Goal: Information Seeking & Learning: Learn about a topic

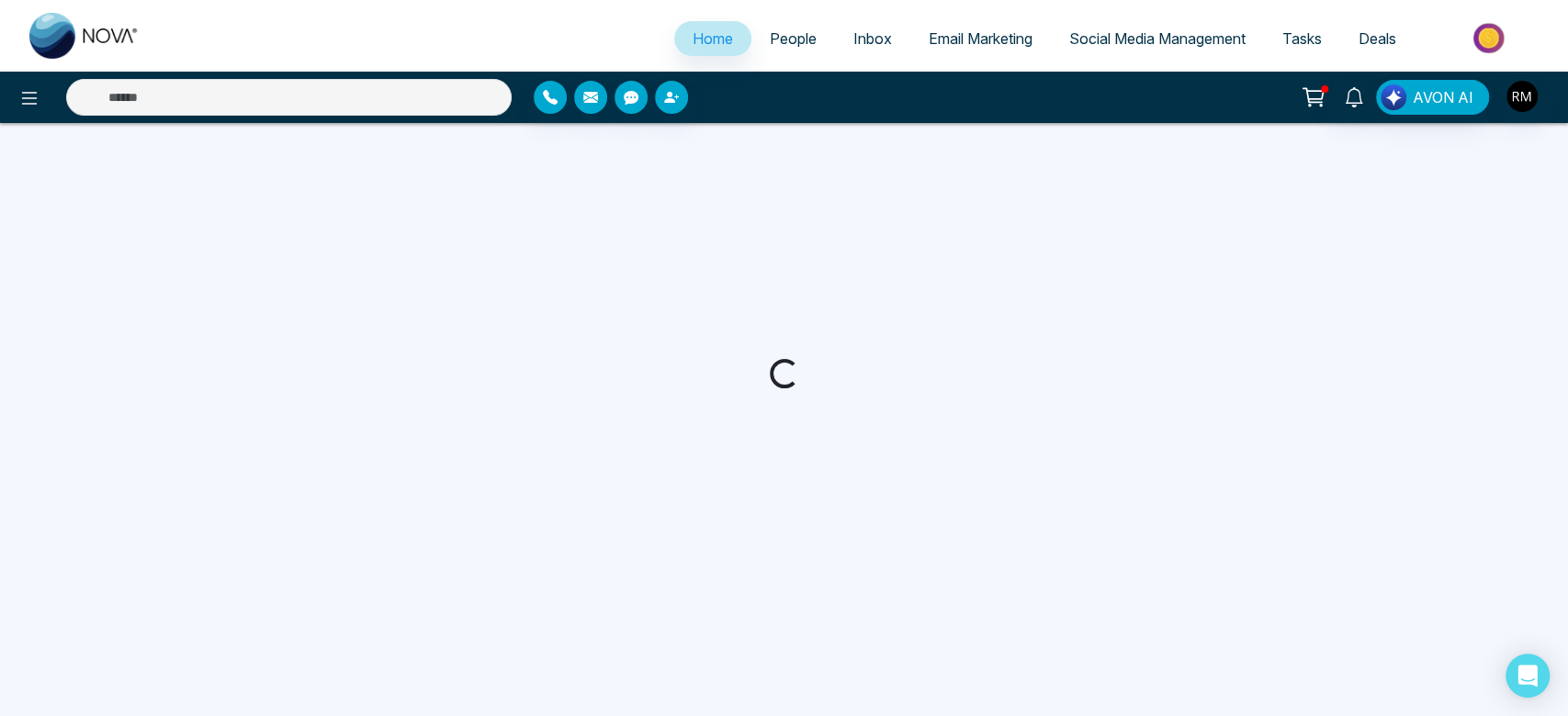
select select "*"
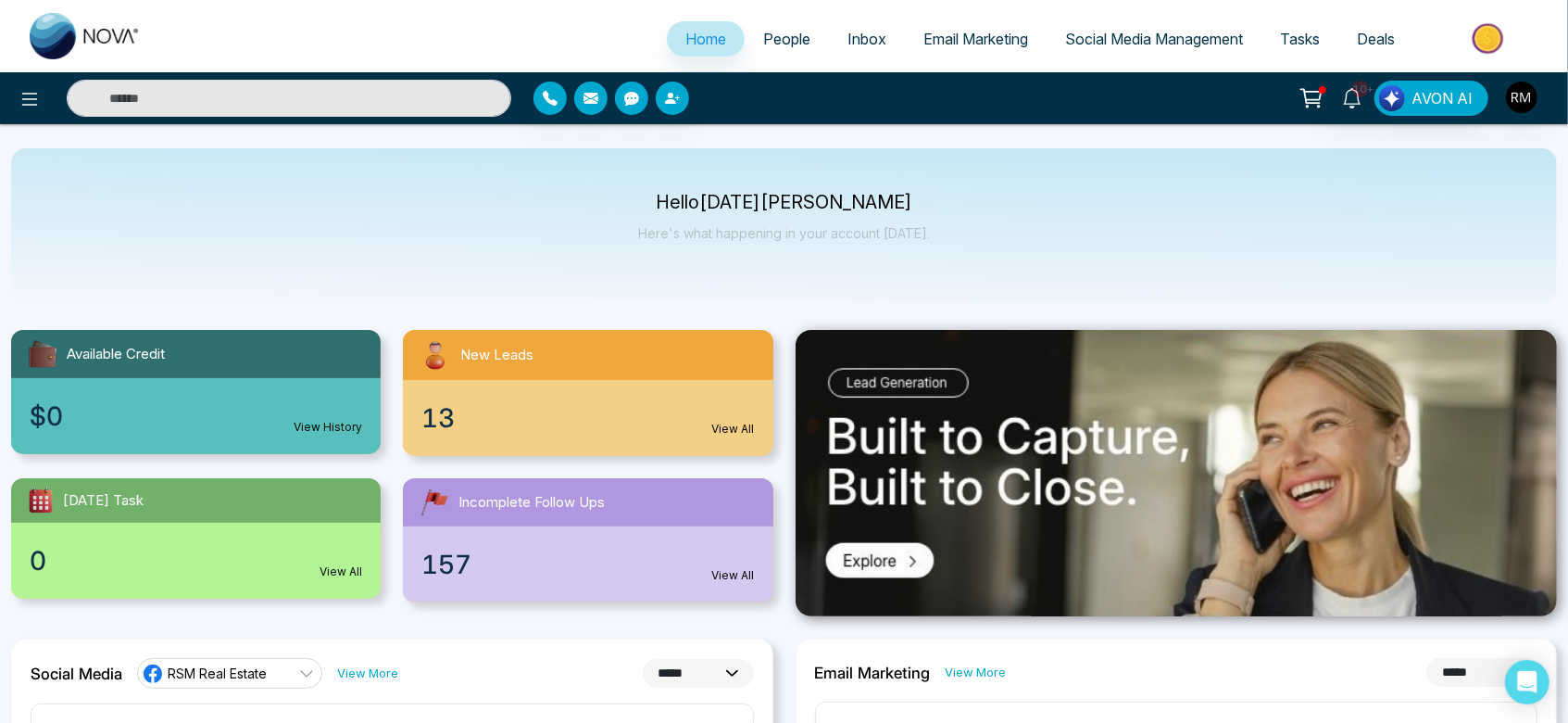
click at [766, 26] on link "People" at bounding box center [787, 39] width 85 height 35
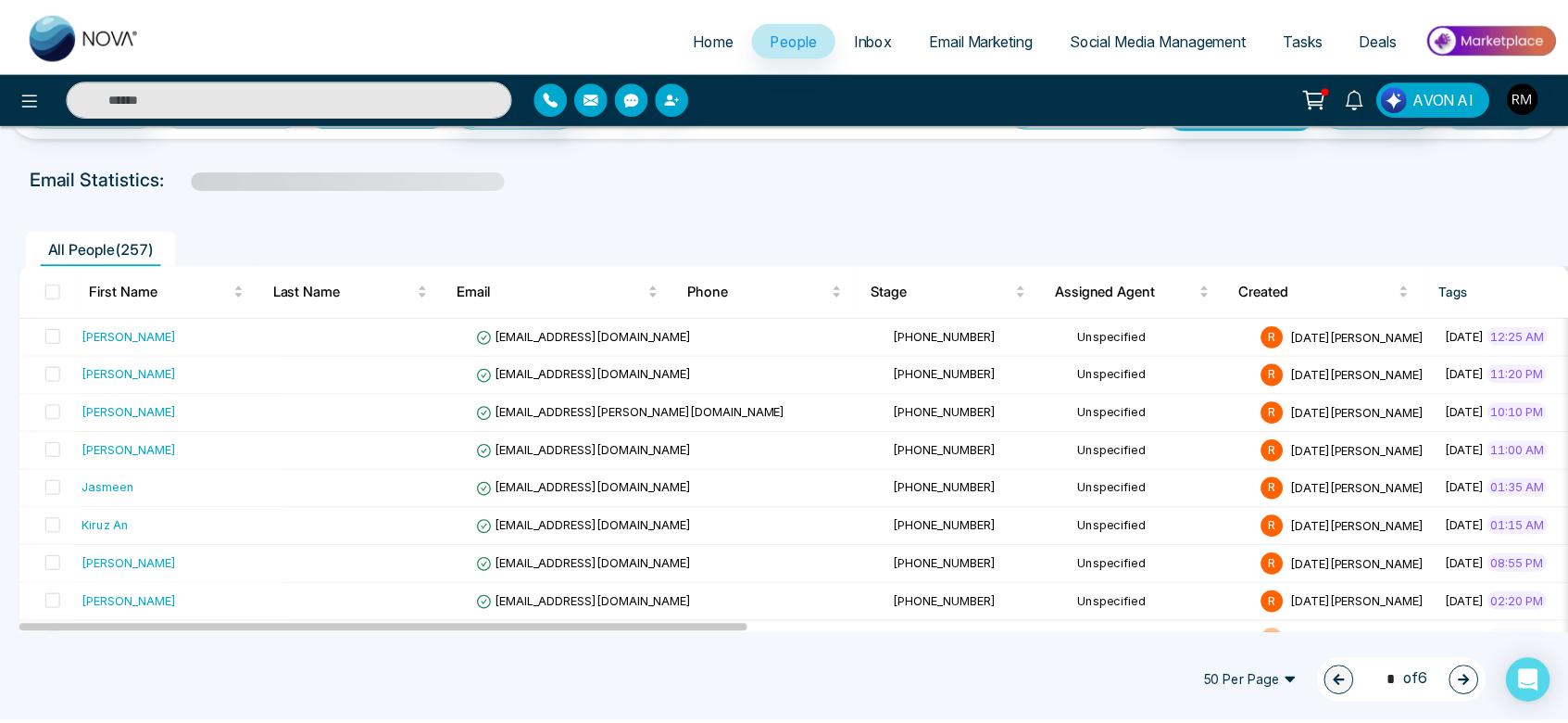
scroll to position [64, 0]
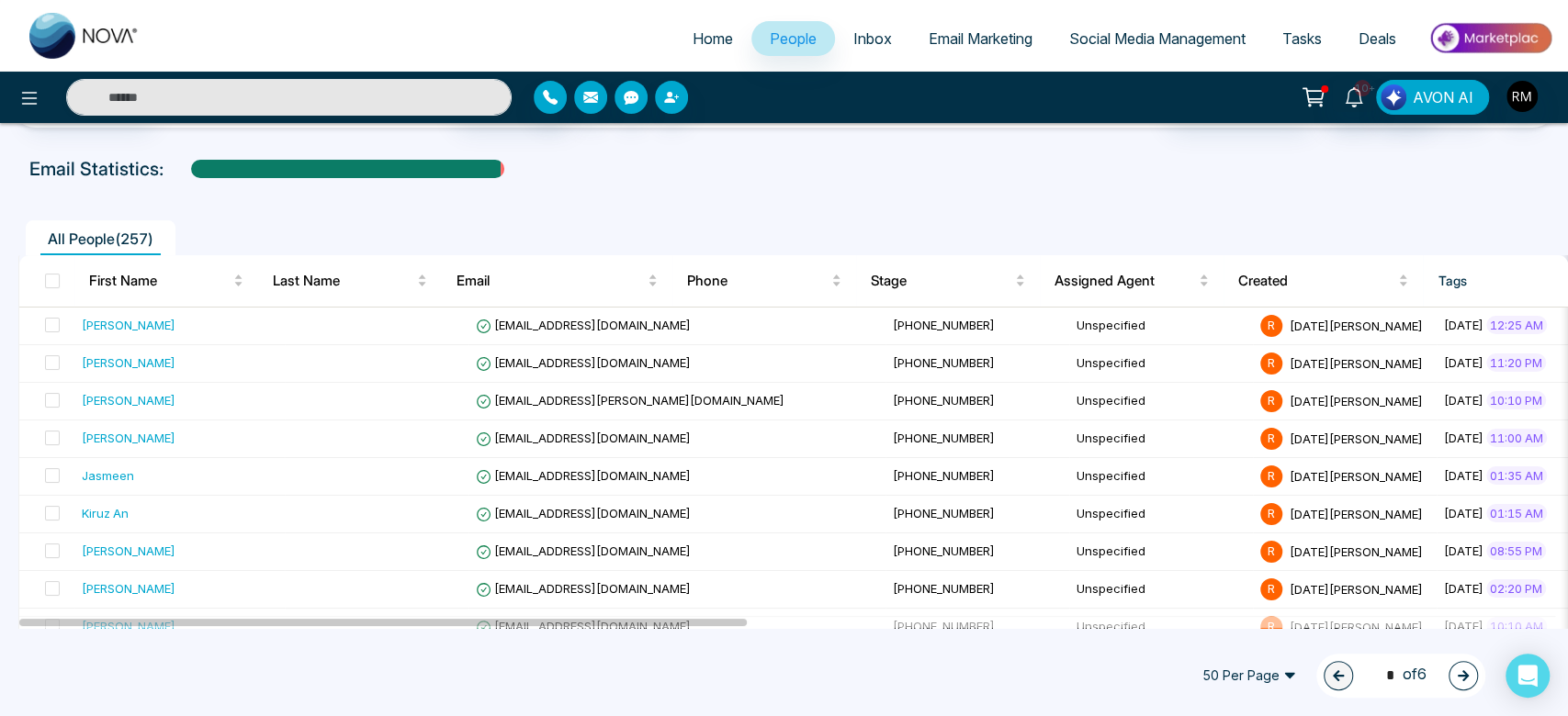
click at [955, 222] on ul "All People ( 257 )" at bounding box center [743, 238] width 1448 height 35
click at [1069, 472] on td "Unspecified" at bounding box center [1161, 476] width 183 height 38
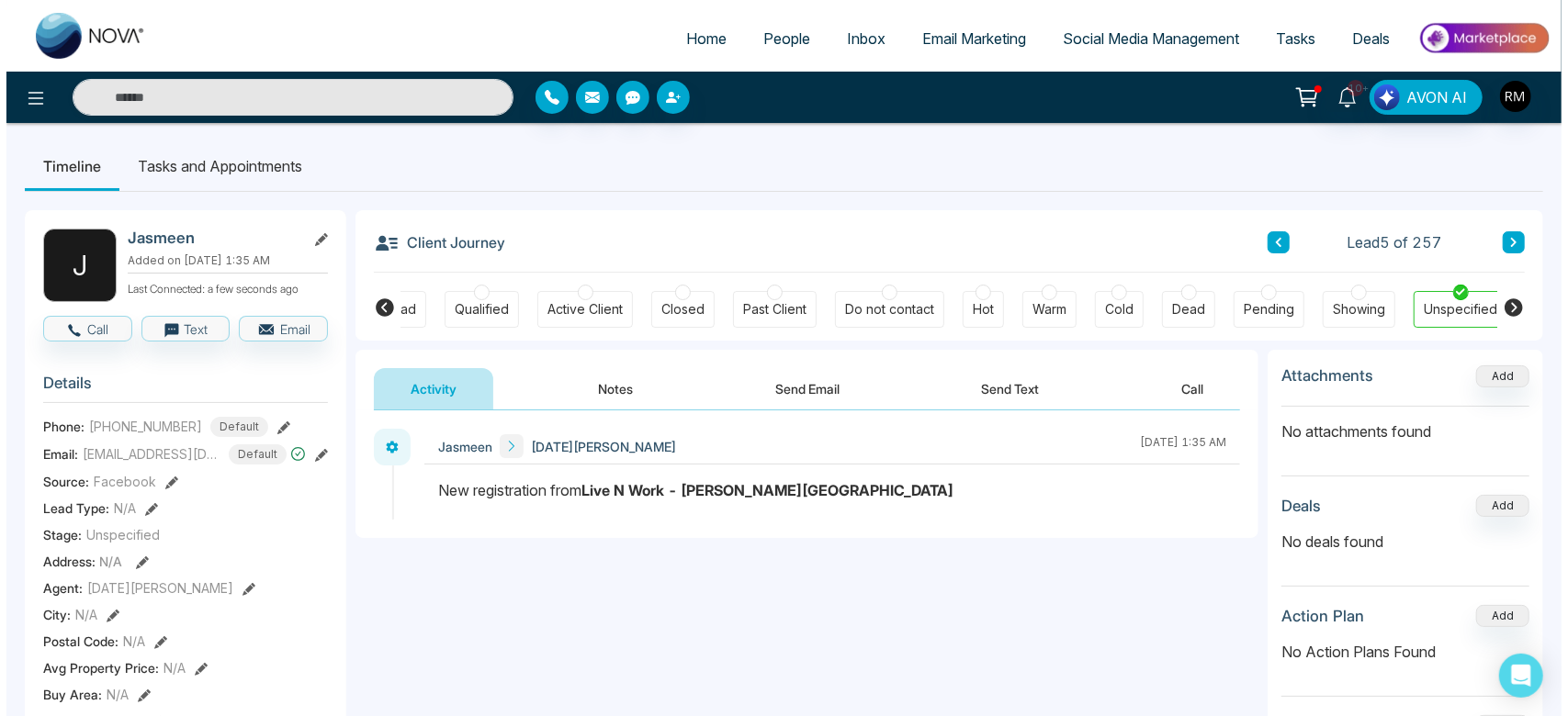
scroll to position [0, 260]
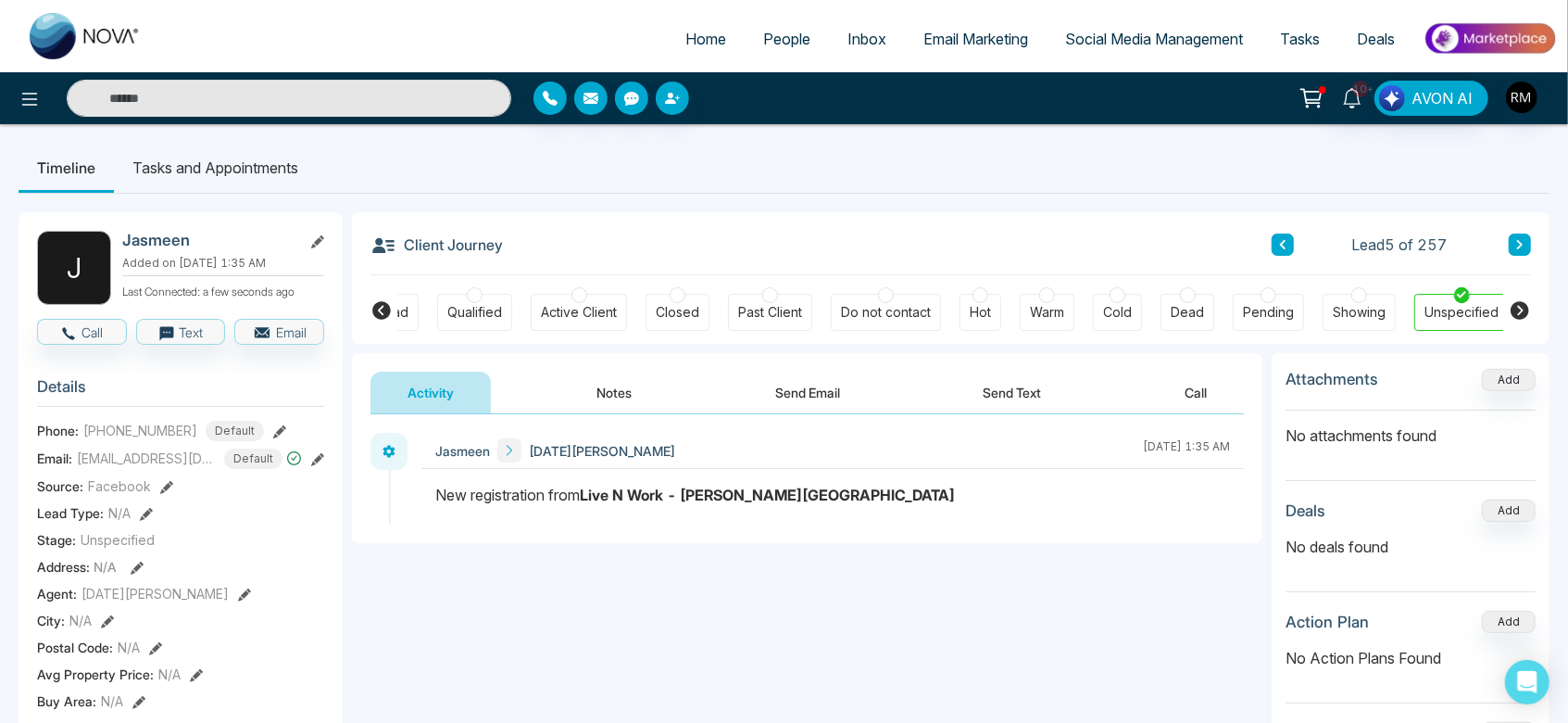
click at [1040, 389] on button "Send Text" at bounding box center [1013, 392] width 132 height 42
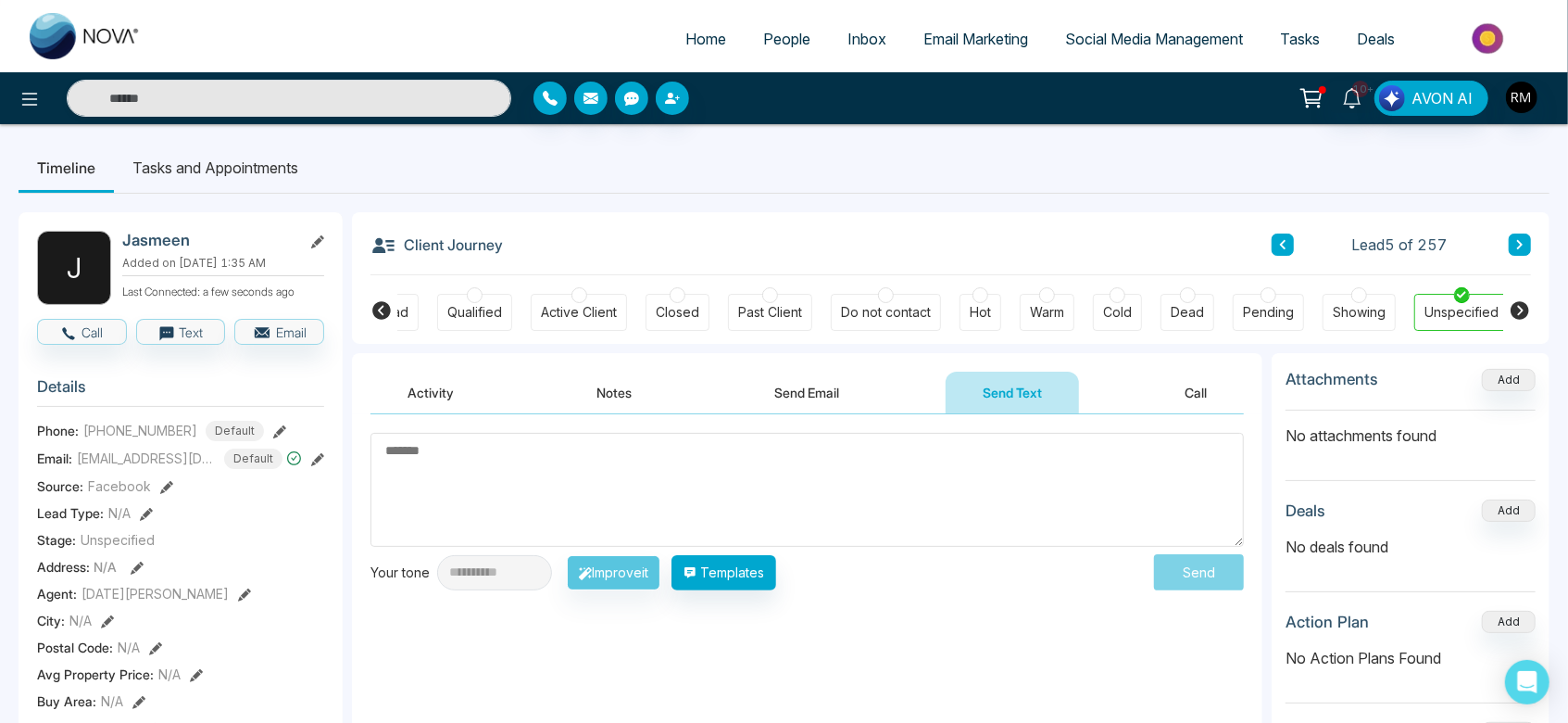
click at [652, 392] on button "Notes" at bounding box center [614, 392] width 109 height 42
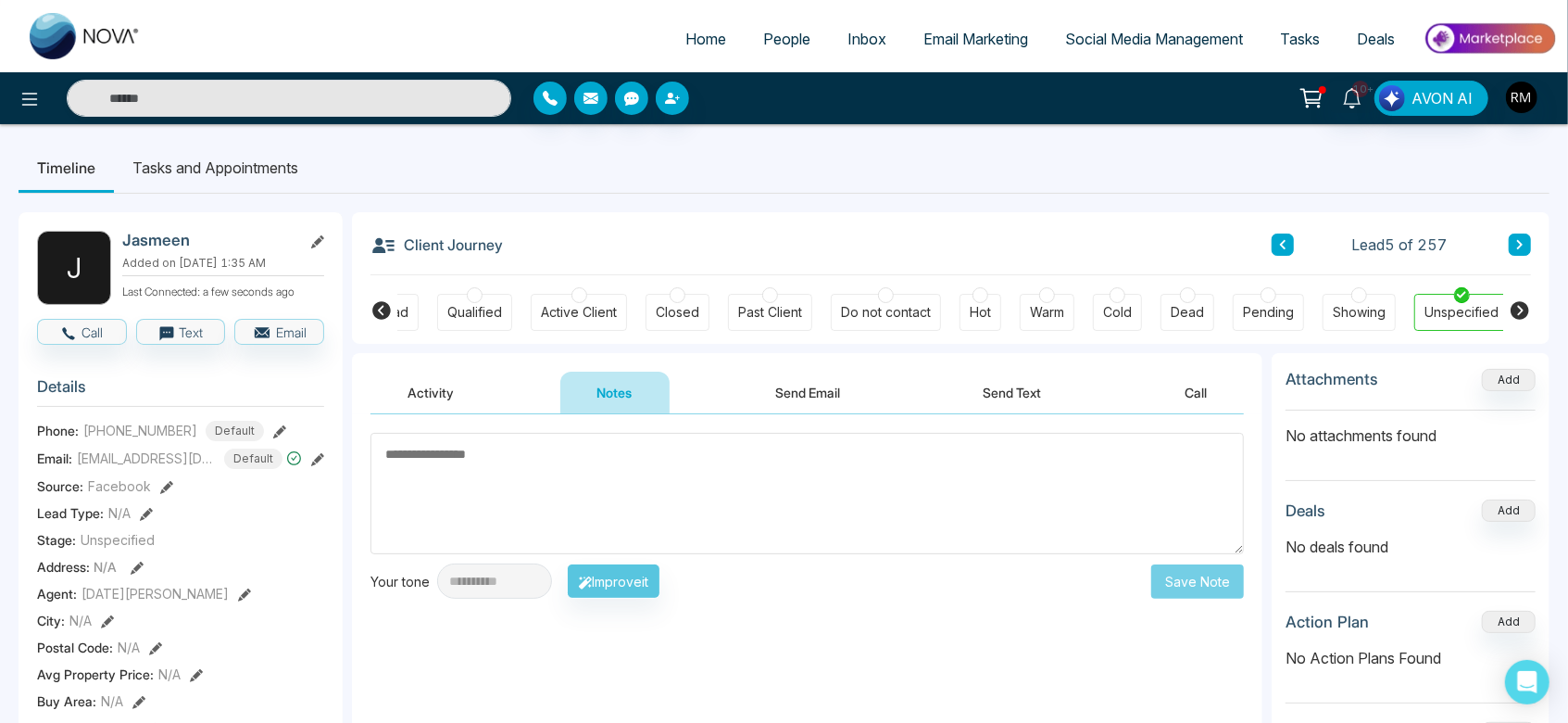
click at [771, 28] on link "People" at bounding box center [787, 39] width 85 height 35
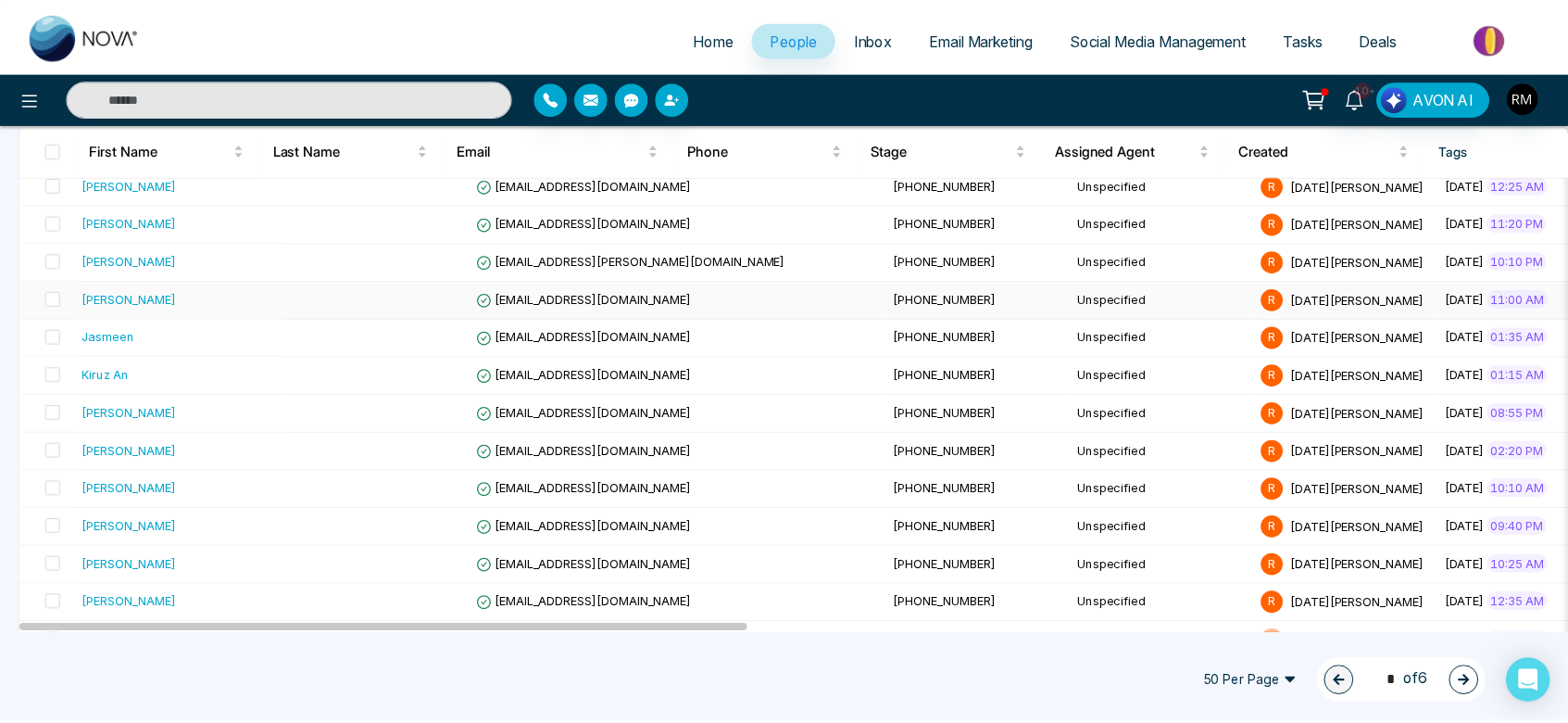
scroll to position [231, 0]
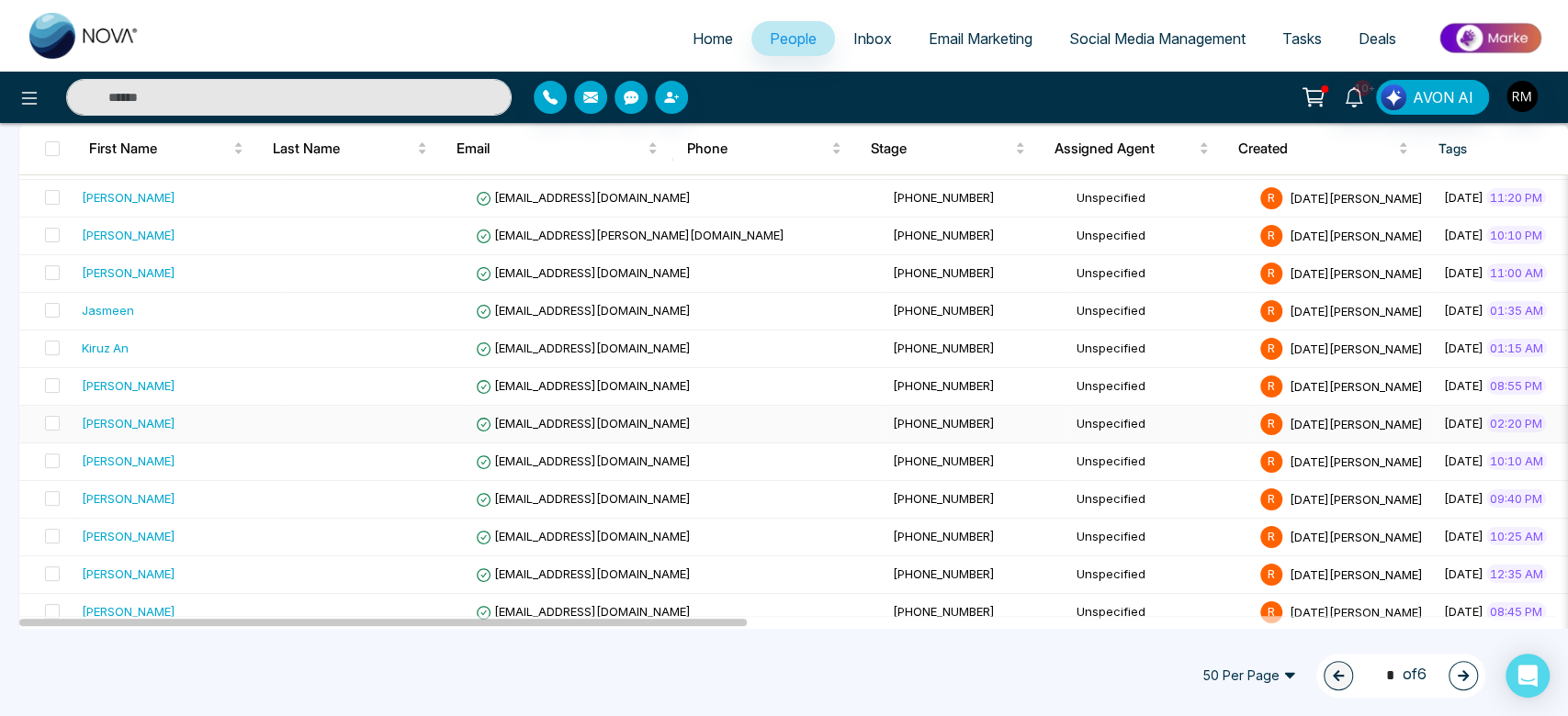
click at [1069, 430] on td "Unspecified" at bounding box center [1161, 424] width 183 height 38
